Goal: Information Seeking & Learning: Check status

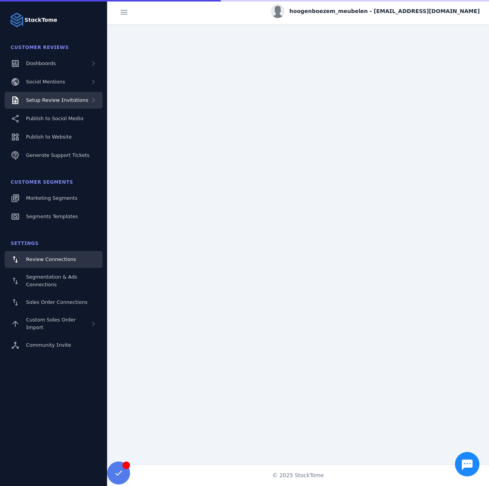
click at [65, 101] on span "Setup Review Invitations" at bounding box center [57, 100] width 62 height 6
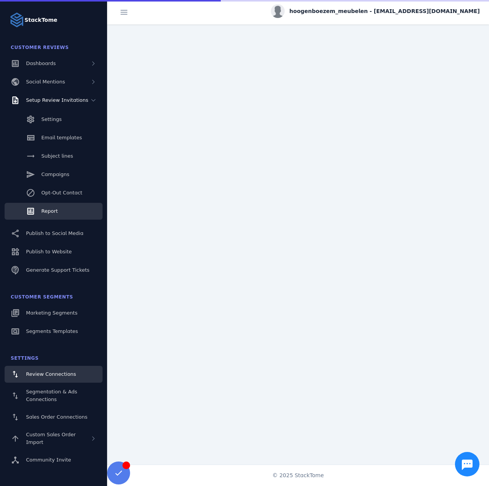
click at [52, 205] on link "Report" at bounding box center [54, 211] width 98 height 17
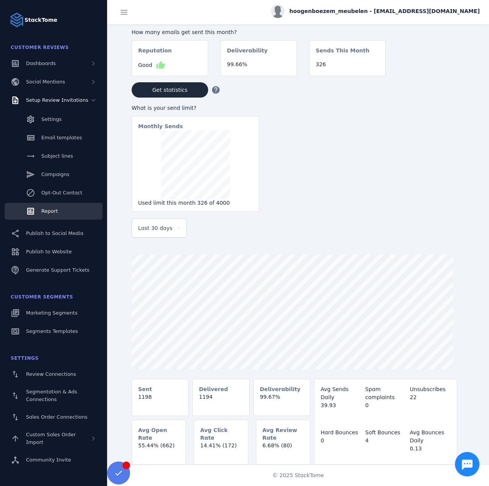
click at [162, 227] on span "Last 30 days" at bounding box center [155, 227] width 34 height 9
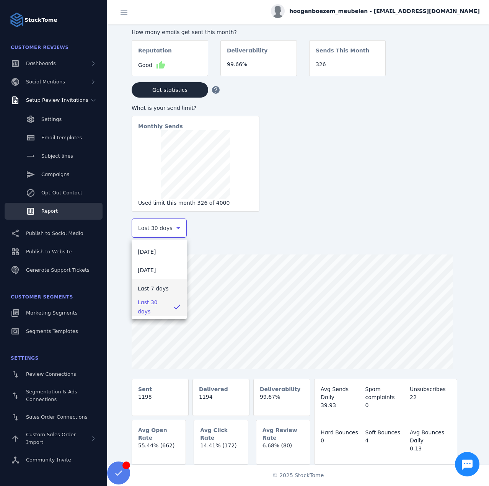
click at [151, 286] on span "Last 7 days" at bounding box center [153, 288] width 31 height 9
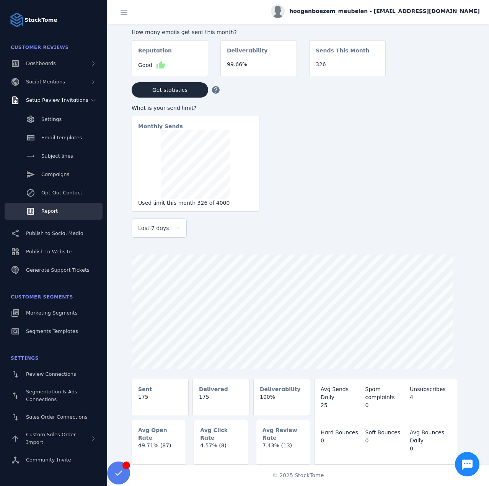
drag, startPoint x: 374, startPoint y: 8, endPoint x: 376, endPoint y: 13, distance: 5.5
click at [374, 8] on span "hoogenboezem_meubelen - [EMAIL_ADDRESS][DOMAIN_NAME]" at bounding box center [384, 11] width 190 height 8
click at [435, 79] on button "Sign out" at bounding box center [451, 74] width 55 height 18
